Goal: Feedback & Contribution: Leave review/rating

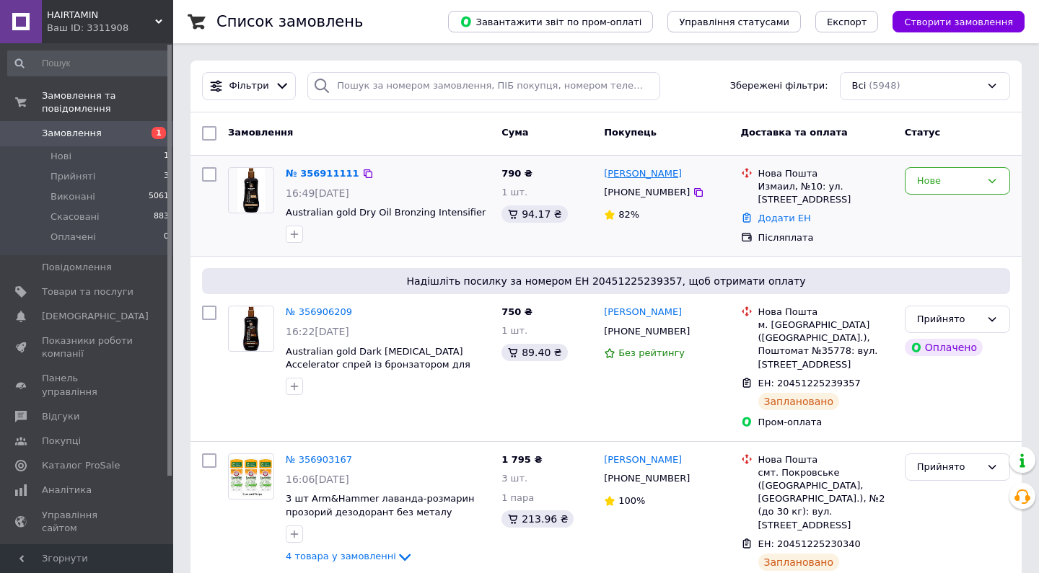
click at [653, 178] on link "[PERSON_NAME]" at bounding box center [643, 174] width 78 height 14
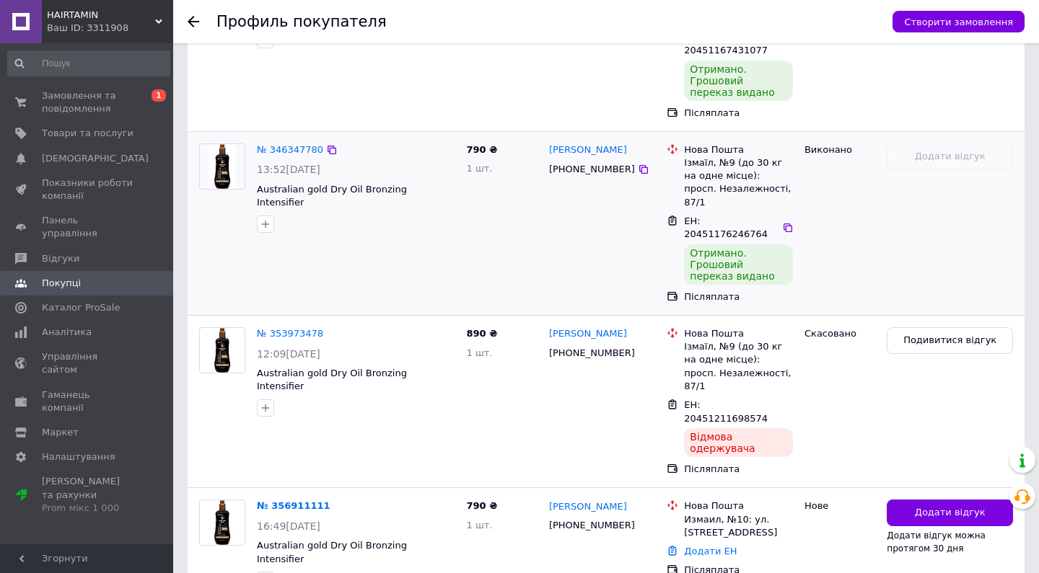
scroll to position [621, 0]
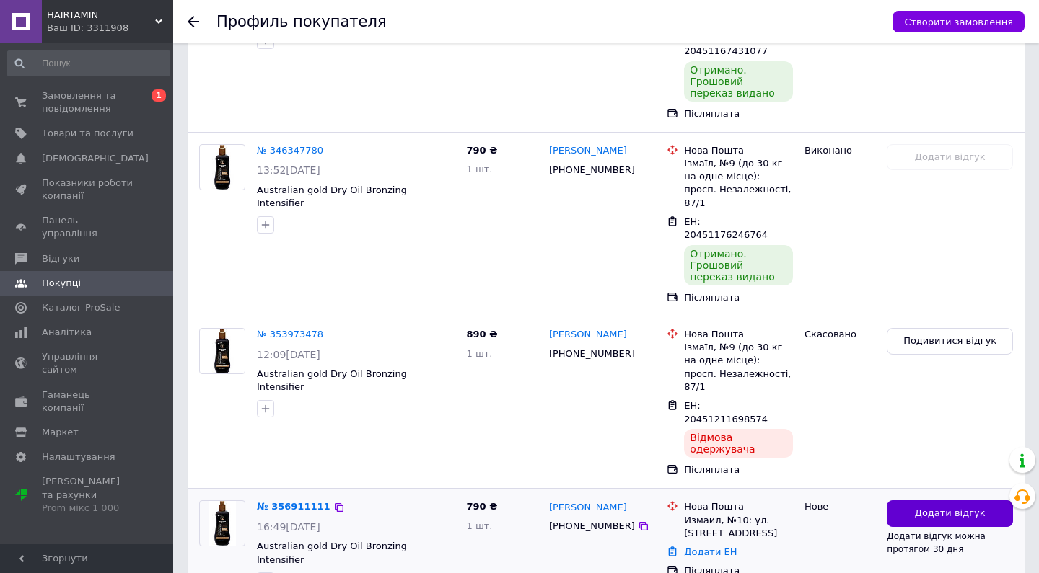
click at [914, 501] on button "Додати відгук" at bounding box center [949, 514] width 126 height 27
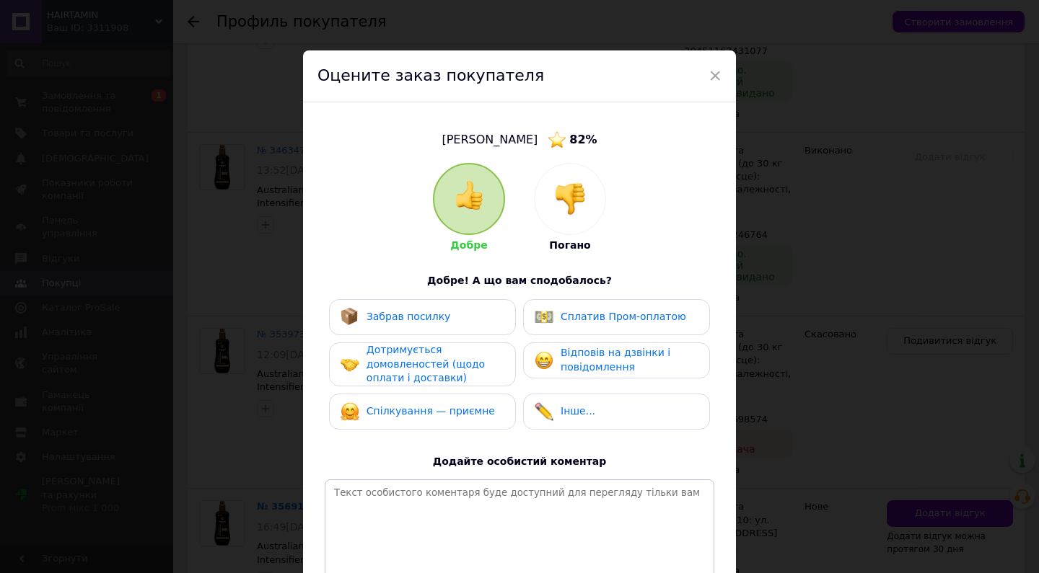
click at [588, 203] on div at bounding box center [569, 199] width 71 height 71
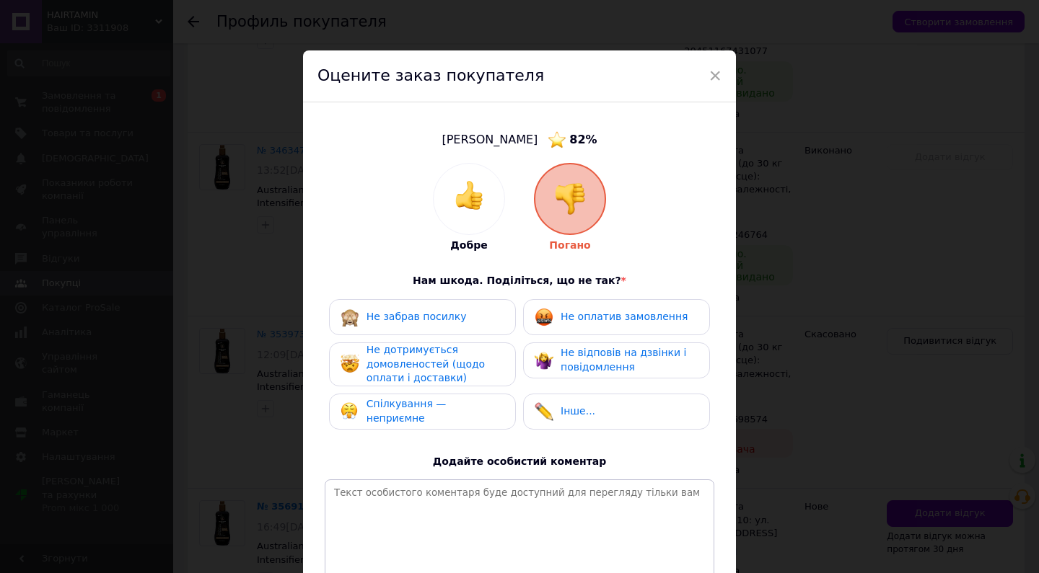
click at [620, 322] on span "Не оплатив замовлення" at bounding box center [623, 317] width 127 height 12
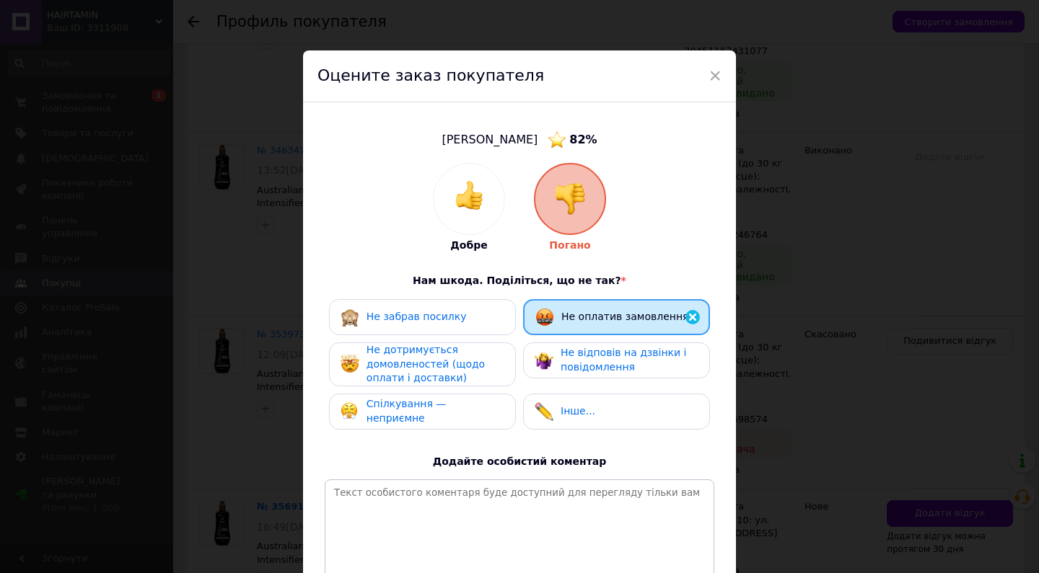
click at [615, 364] on span "Не відповів на дзвінки і повідомлення" at bounding box center [623, 360] width 126 height 26
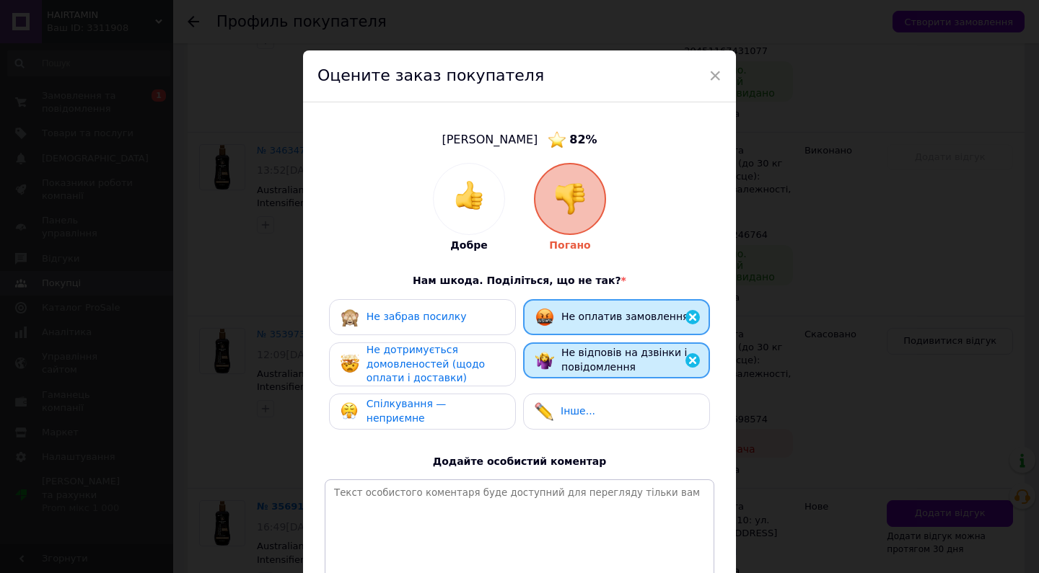
click at [466, 367] on span "Не дотримується домовленостей (щодо оплати і доставки)" at bounding box center [425, 364] width 118 height 40
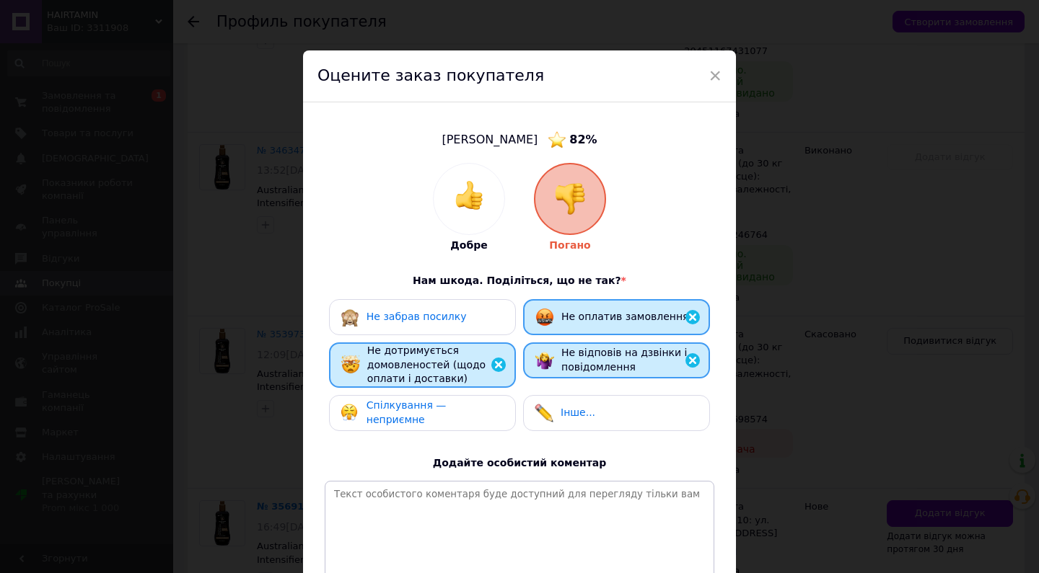
click at [474, 398] on div "Спілкування — неприємне" at bounding box center [422, 413] width 187 height 36
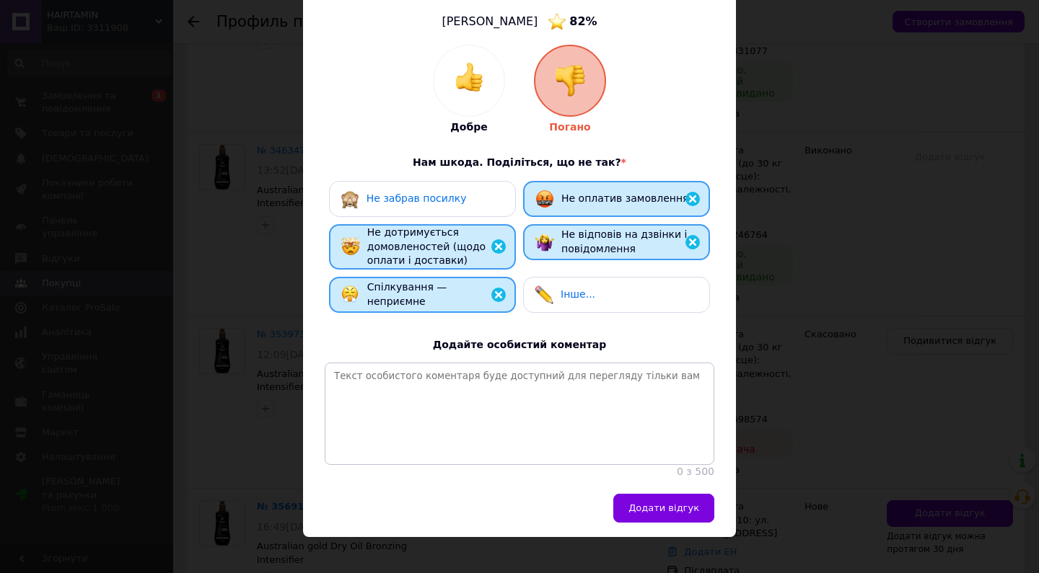
scroll to position [118, 0]
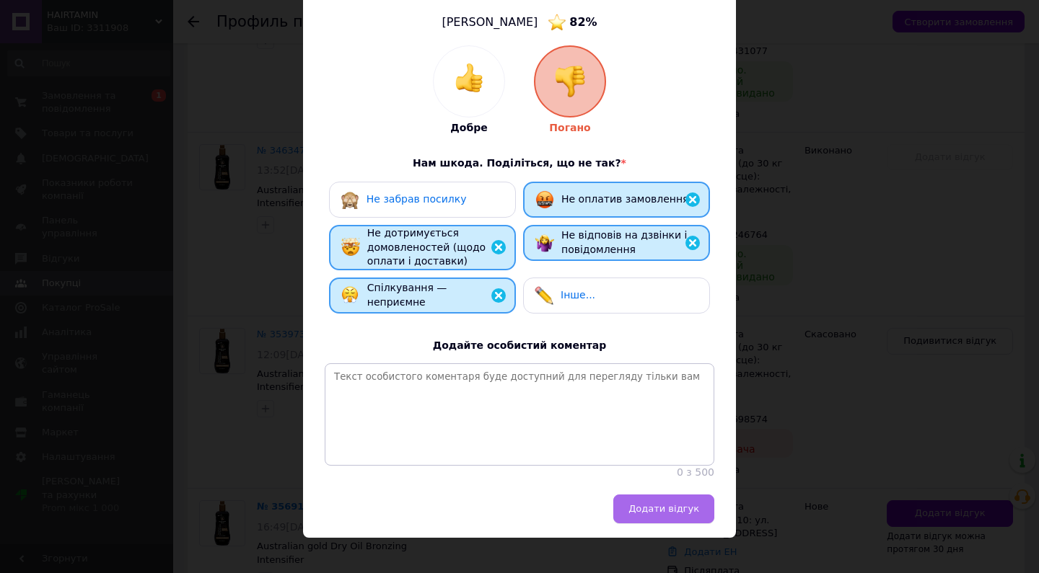
click at [641, 503] on span "Додати відгук" at bounding box center [663, 508] width 71 height 11
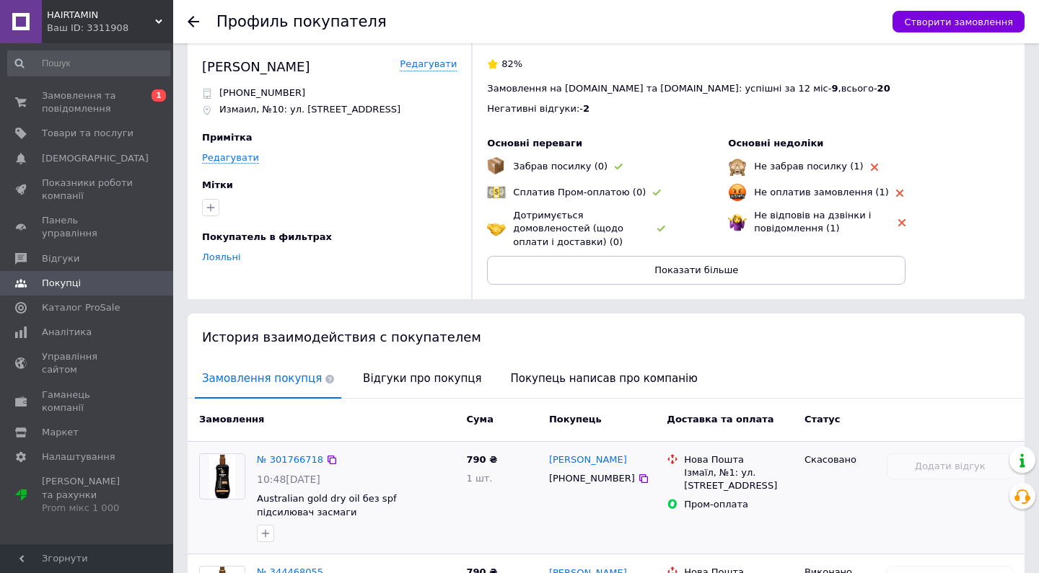
scroll to position [31, 0]
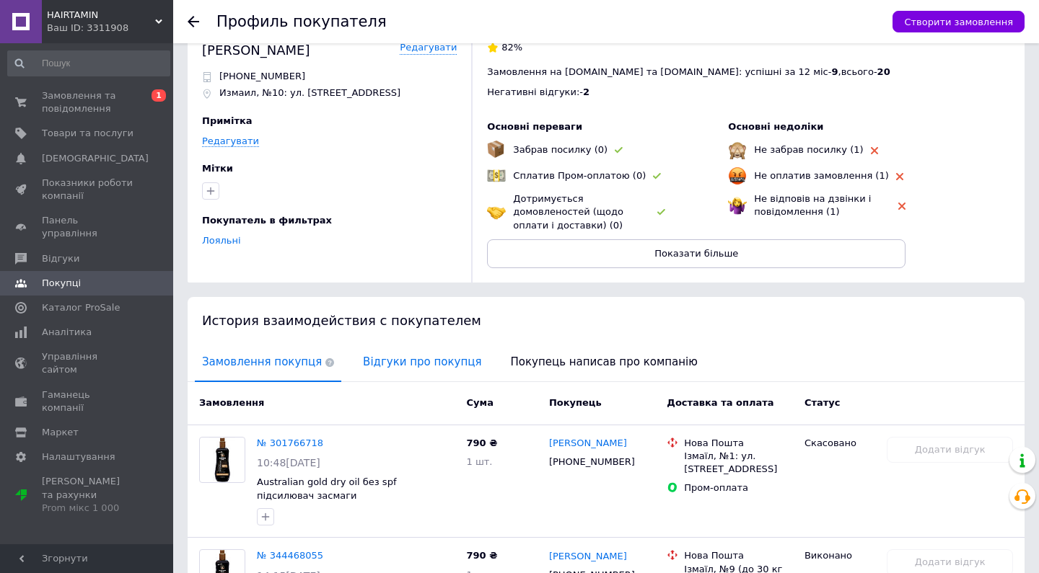
click at [431, 366] on span "Відгуки про покупця" at bounding box center [422, 362] width 133 height 37
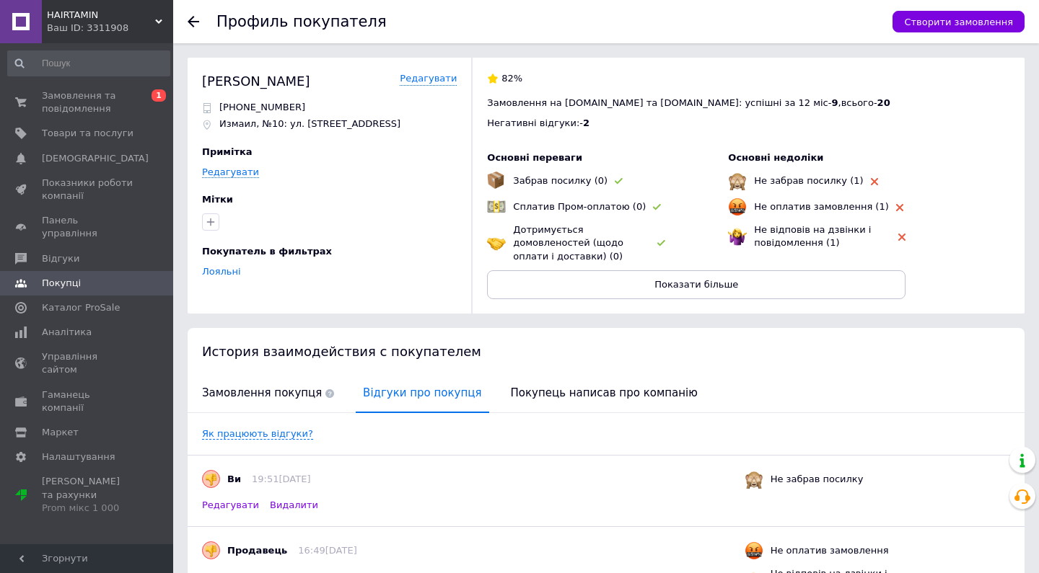
scroll to position [0, 0]
click at [192, 22] on use at bounding box center [194, 22] width 12 height 12
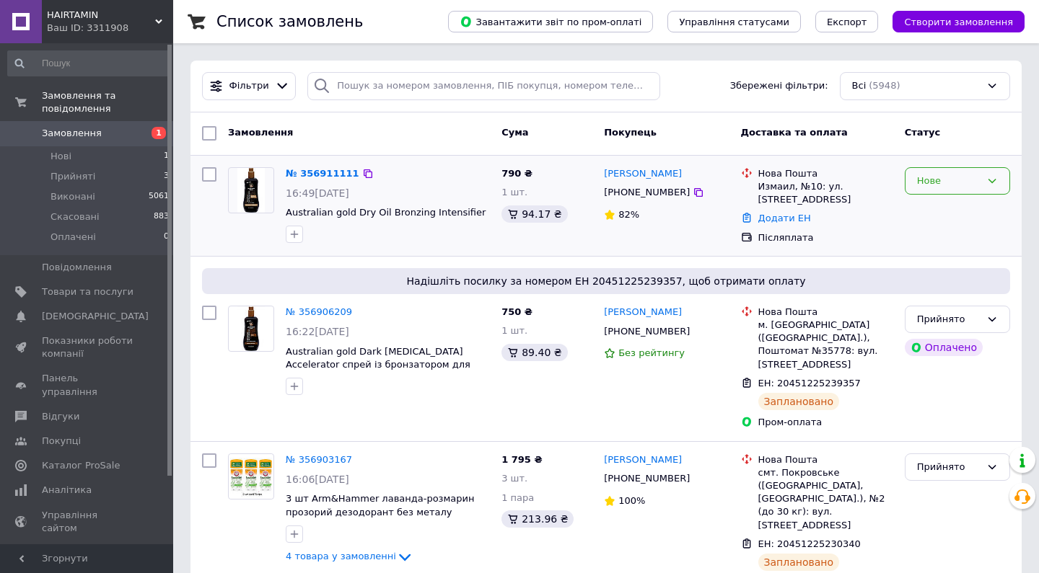
click at [937, 177] on div "Нове" at bounding box center [948, 181] width 63 height 15
click at [932, 261] on li "Скасовано" at bounding box center [957, 263] width 104 height 27
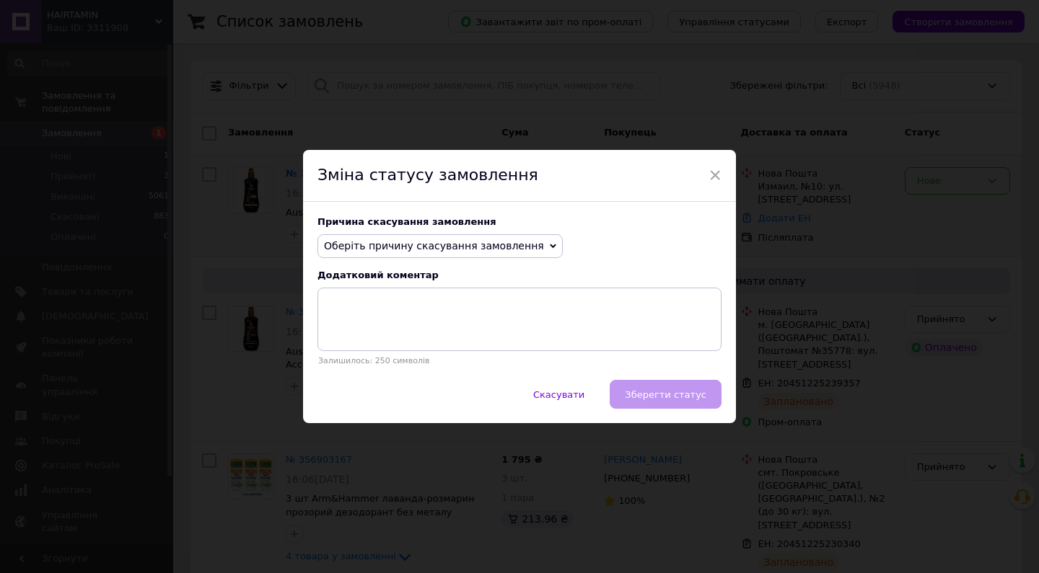
click at [503, 242] on span "Оберіть причину скасування замовлення" at bounding box center [434, 246] width 220 height 12
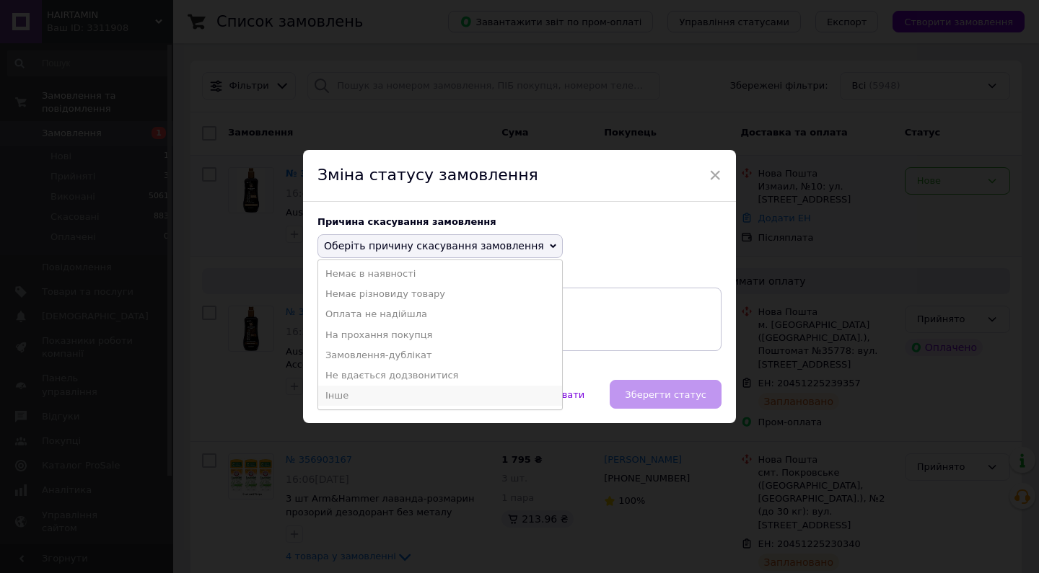
click at [340, 395] on li "Інше" at bounding box center [440, 396] width 244 height 20
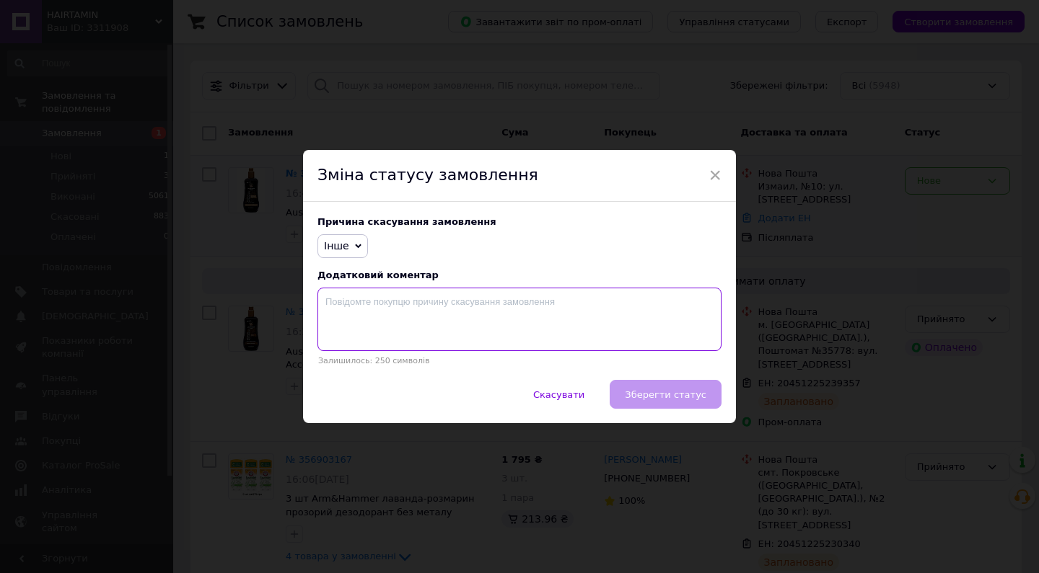
click at [343, 307] on textarea at bounding box center [519, 319] width 404 height 63
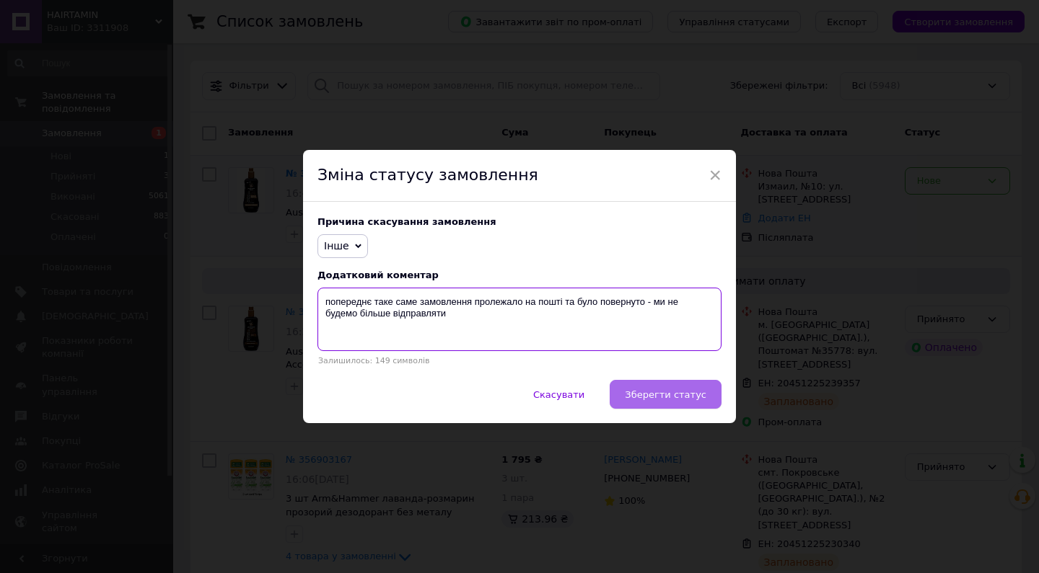
type textarea "попереднє таке саме замовлення пролежало на пошті та було повернуто - ми не буд…"
click at [638, 393] on span "Зберегти статус" at bounding box center [666, 394] width 82 height 11
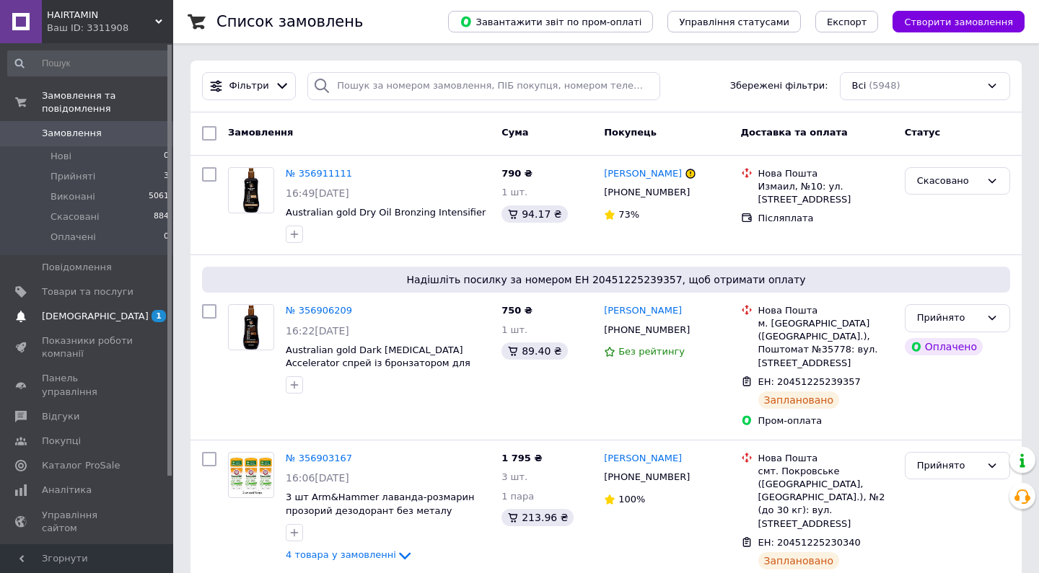
click at [128, 307] on link "Сповіщення 1 0" at bounding box center [88, 316] width 177 height 25
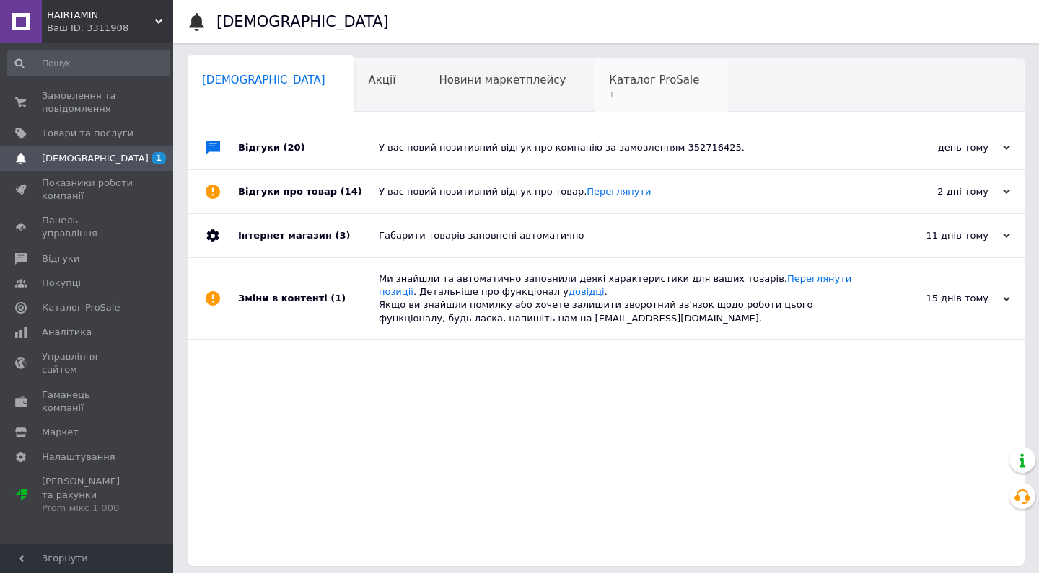
click at [609, 82] on span "Каталог ProSale" at bounding box center [654, 80] width 90 height 13
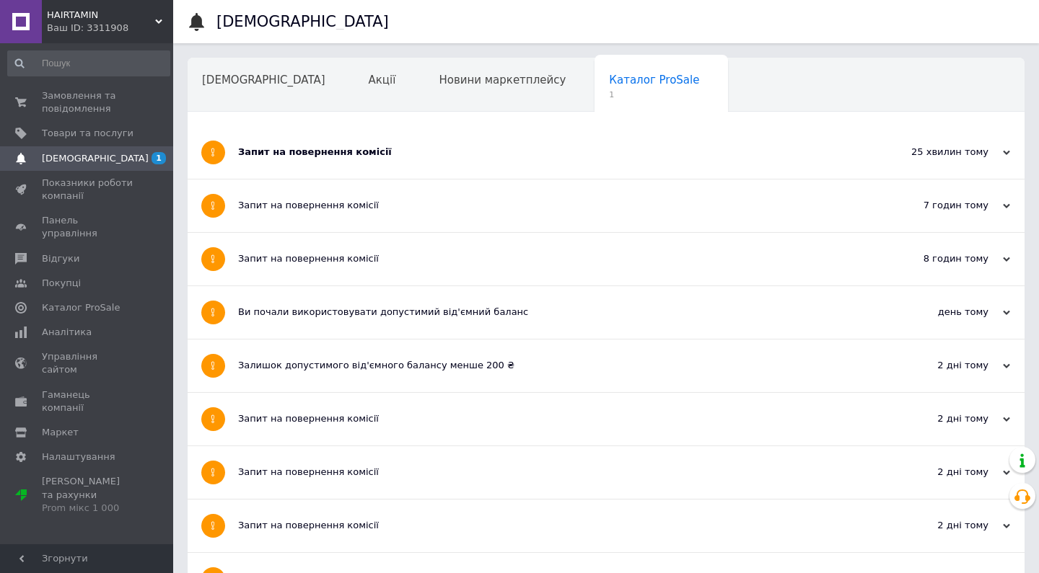
click at [340, 154] on div "Запит на повернення комісії" at bounding box center [552, 152] width 628 height 13
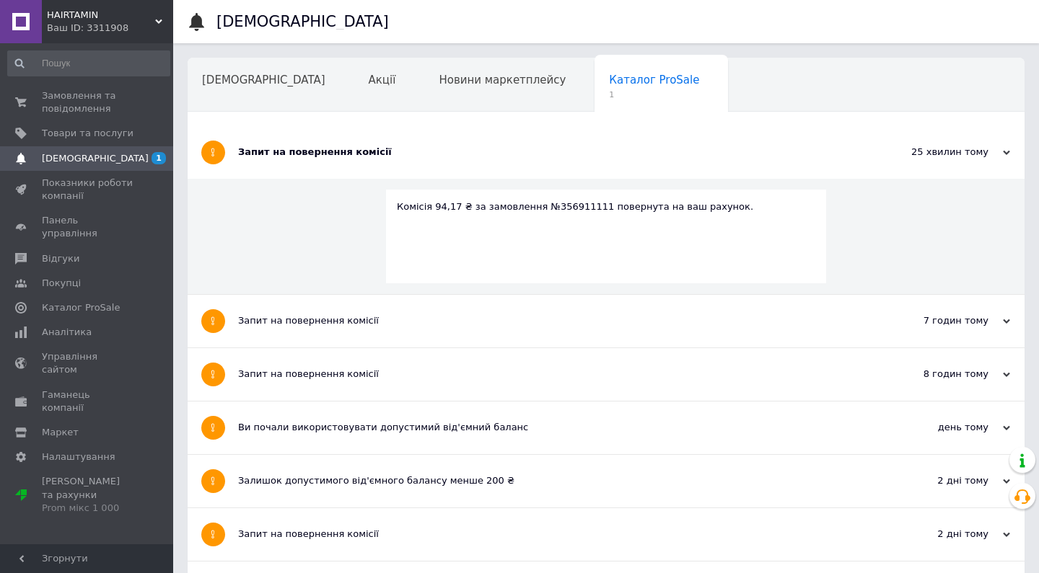
click at [142, 155] on span "1" at bounding box center [153, 158] width 40 height 13
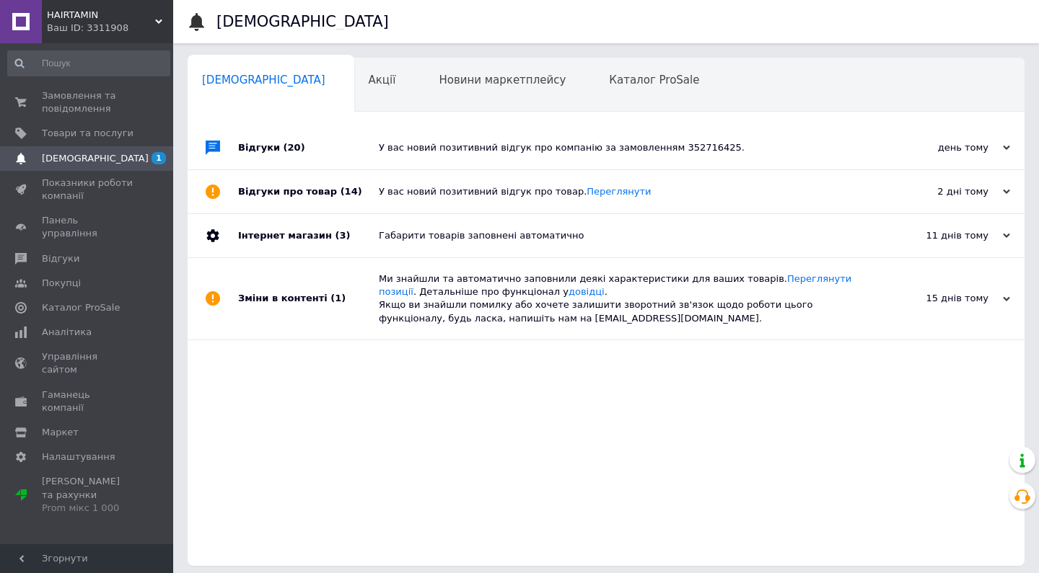
click at [283, 145] on span "(20)" at bounding box center [294, 147] width 22 height 11
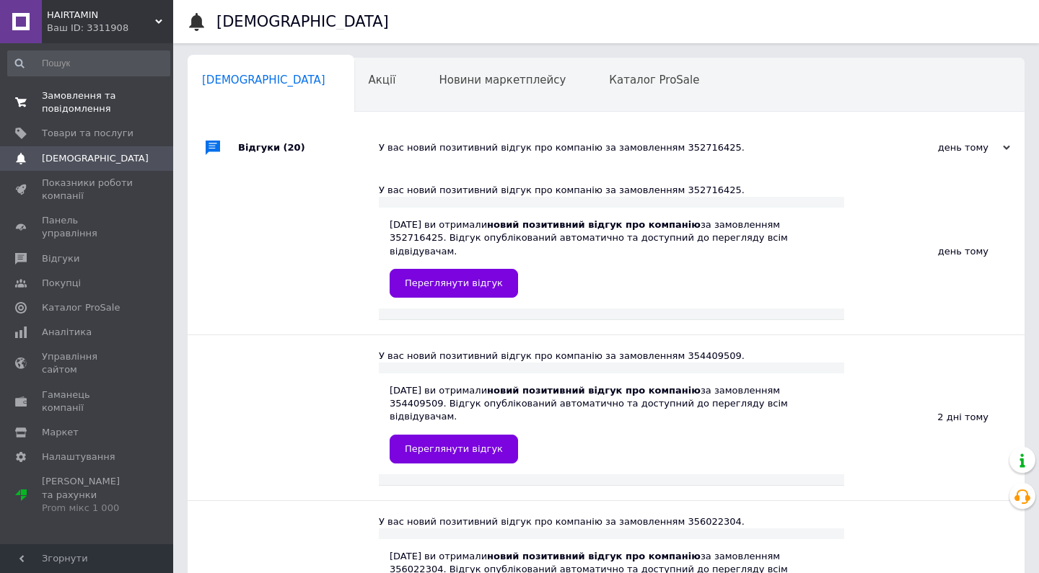
click at [69, 92] on span "Замовлення та повідомлення" at bounding box center [88, 102] width 92 height 26
